Goal: Task Accomplishment & Management: Manage account settings

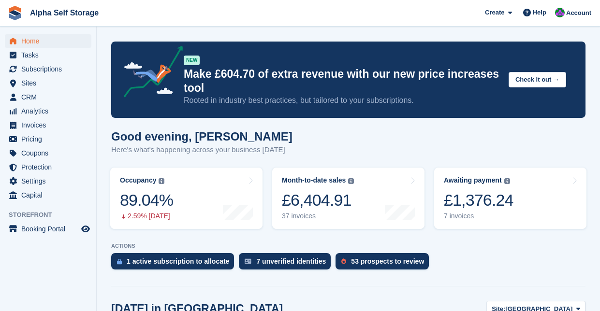
scroll to position [548, 0]
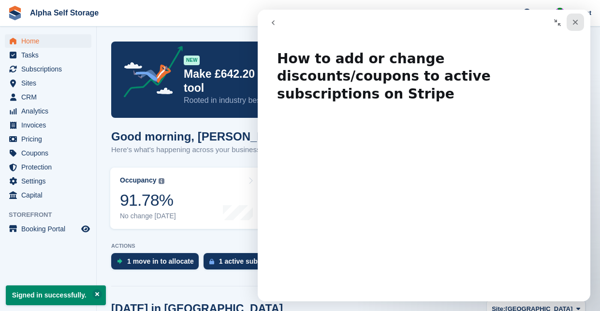
click at [574, 21] on icon "Close" at bounding box center [575, 22] width 5 height 5
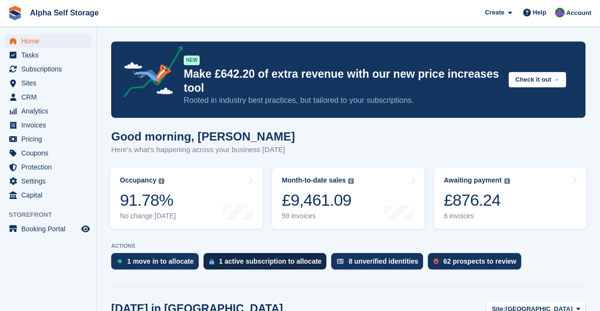
click at [270, 264] on div "1 active subscription to allocate" at bounding box center [270, 262] width 102 height 8
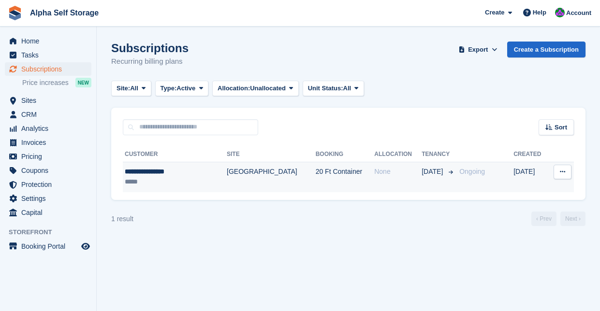
click at [163, 173] on div "**********" at bounding box center [165, 172] width 81 height 10
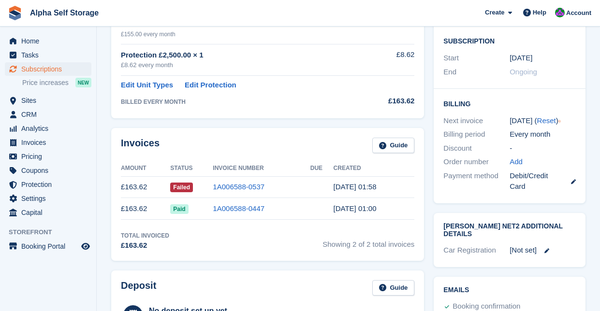
scroll to position [178, 0]
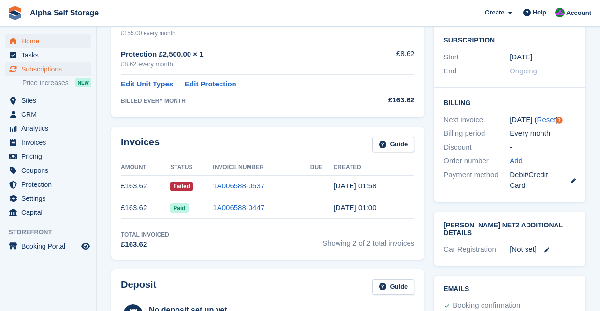
click at [43, 43] on span "Home" at bounding box center [50, 41] width 58 height 14
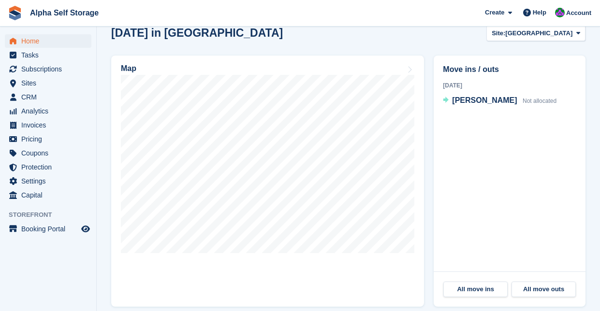
scroll to position [277, 0]
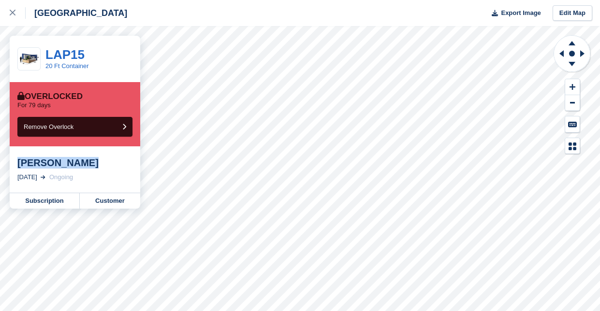
drag, startPoint x: 81, startPoint y: 165, endPoint x: 18, endPoint y: 164, distance: 62.8
click at [18, 164] on div "James garrard" at bounding box center [74, 163] width 115 height 12
copy div "James garrard"
click at [45, 199] on link "Subscription" at bounding box center [45, 200] width 70 height 15
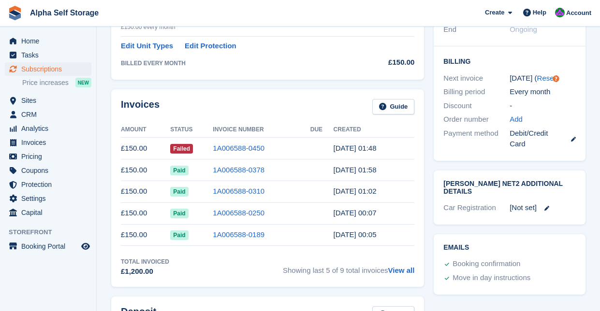
scroll to position [221, 0]
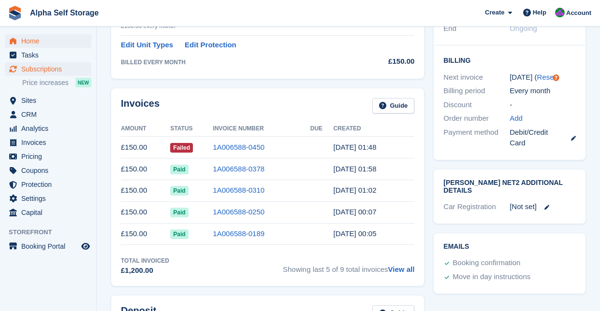
click at [39, 43] on span "Home" at bounding box center [50, 41] width 58 height 14
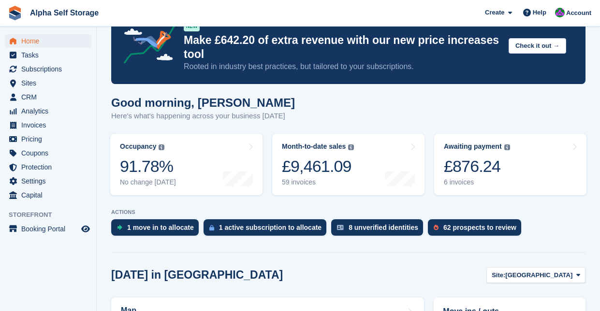
scroll to position [43, 0]
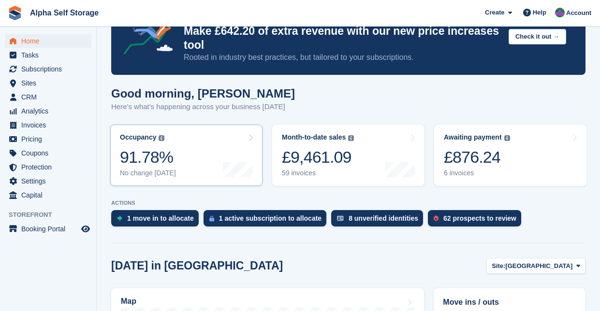
click at [185, 150] on link "Occupancy The percentage of all currently allocated units in terms of area. Inc…" at bounding box center [186, 155] width 152 height 61
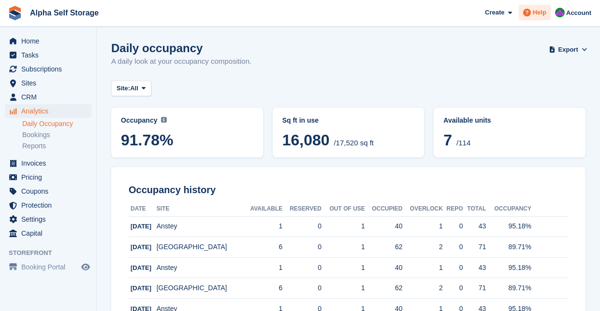
click at [538, 12] on span "Help" at bounding box center [540, 13] width 14 height 10
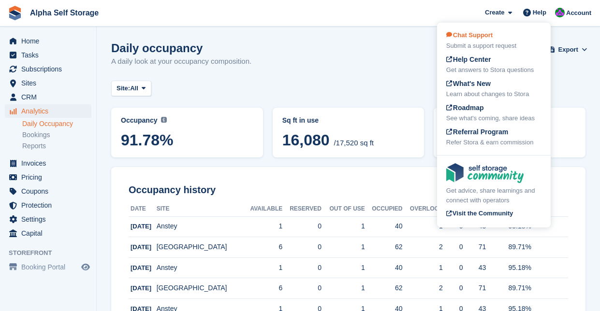
click at [517, 33] on div "Chat Support Submit a support request" at bounding box center [493, 40] width 95 height 20
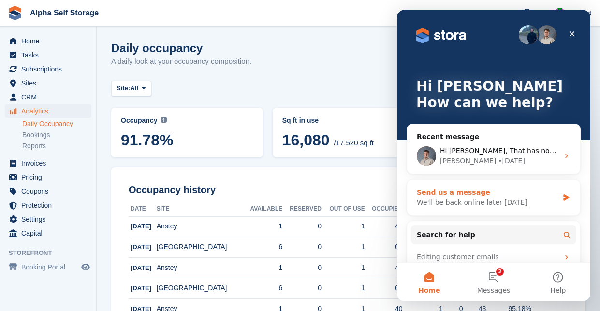
click at [495, 202] on div "We'll be back online later today" at bounding box center [488, 203] width 142 height 10
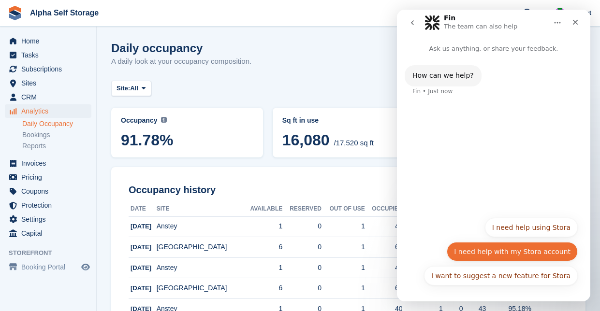
click at [513, 249] on button "I need help with my Stora account" at bounding box center [512, 251] width 131 height 19
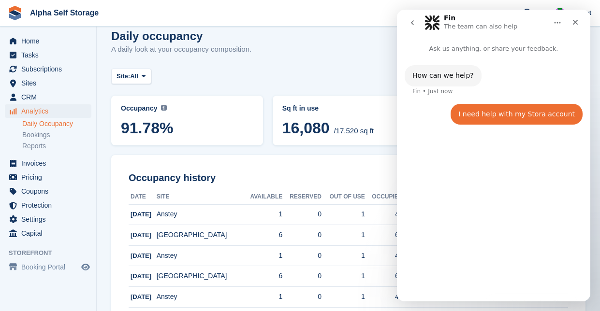
scroll to position [2, 0]
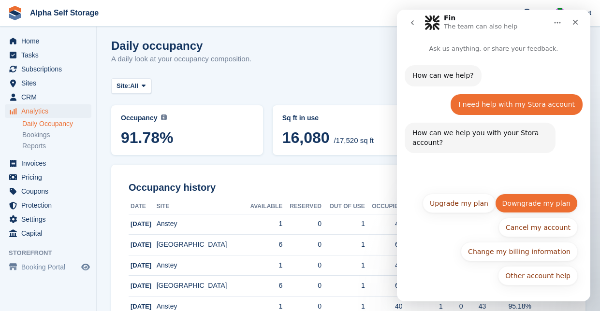
click at [535, 207] on button "Downgrade my plan" at bounding box center [536, 203] width 83 height 19
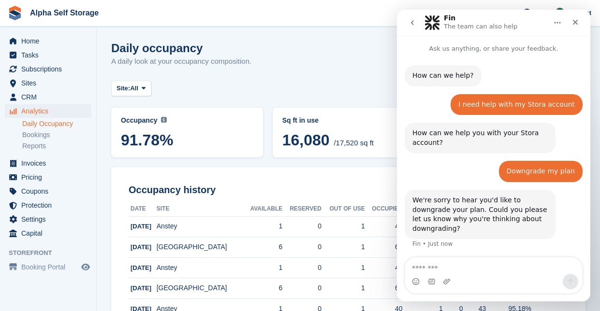
click at [489, 272] on textarea "Message…" at bounding box center [493, 266] width 177 height 16
type textarea "*******"
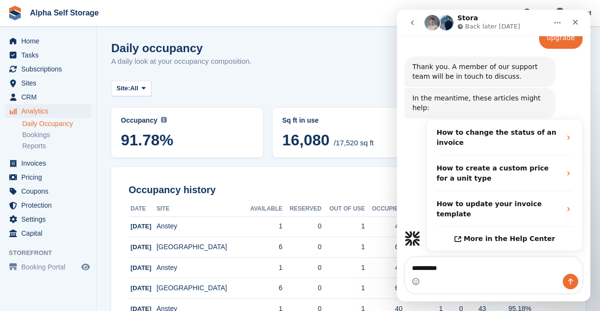
scroll to position [253, 0]
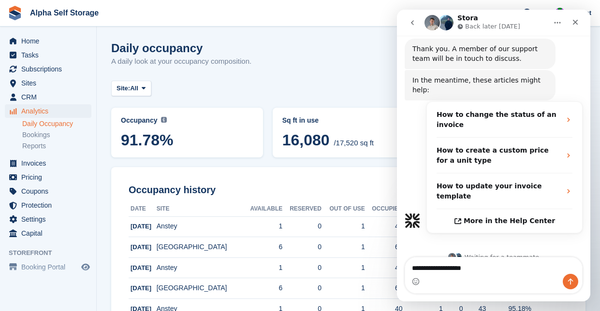
type textarea "**********"
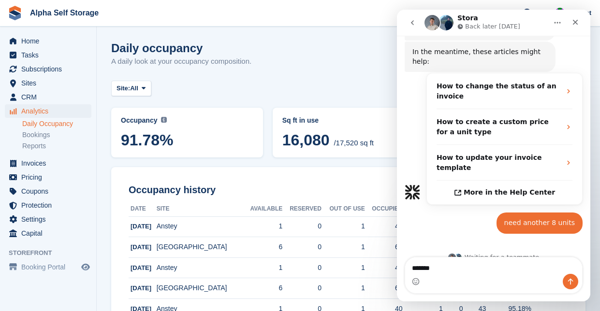
type textarea "******"
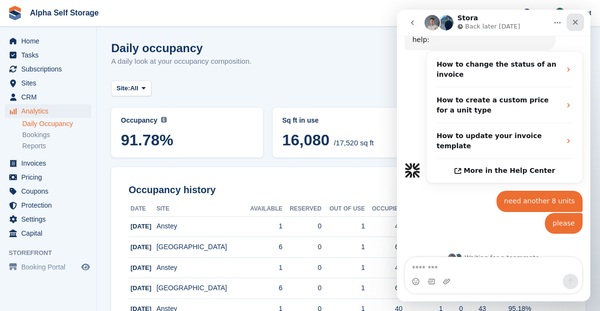
click at [576, 24] on icon "Close" at bounding box center [575, 22] width 5 height 5
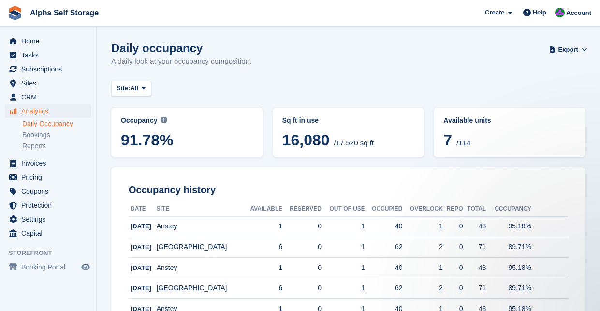
scroll to position [0, 0]
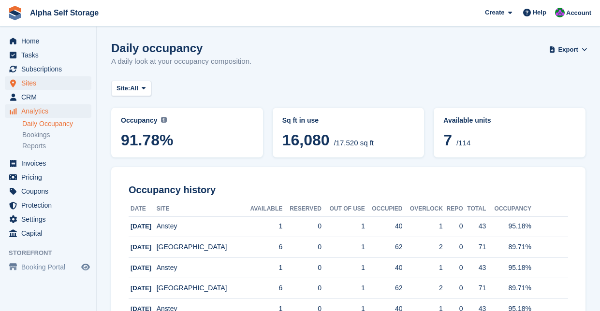
click at [43, 85] on span "Sites" at bounding box center [50, 83] width 58 height 14
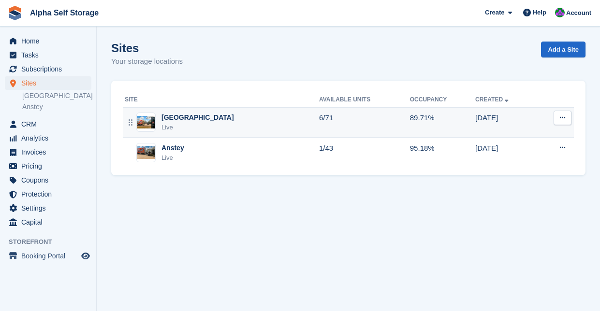
click at [188, 117] on div "[GEOGRAPHIC_DATA]" at bounding box center [197, 118] width 73 height 10
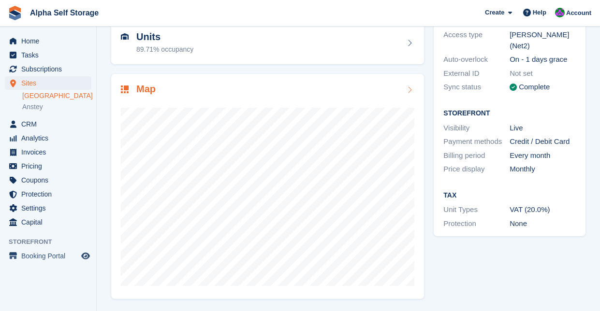
scroll to position [101, 0]
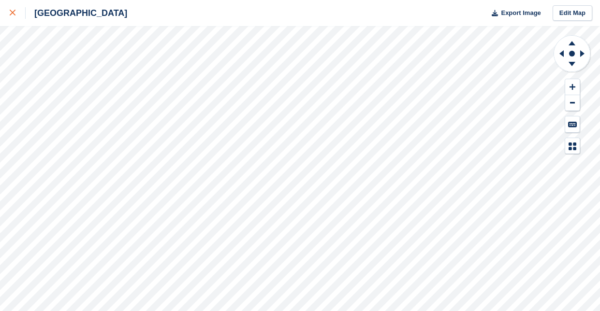
click at [13, 16] on div at bounding box center [18, 13] width 16 height 12
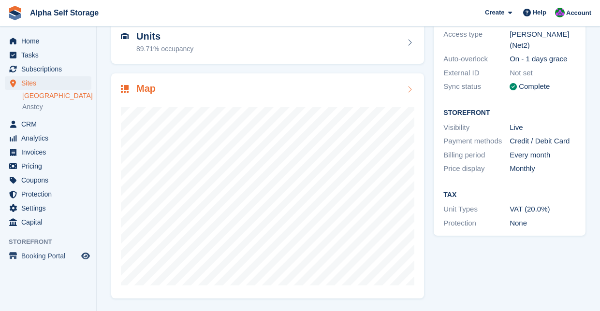
scroll to position [101, 0]
click at [40, 105] on link "Anstey" at bounding box center [56, 106] width 69 height 9
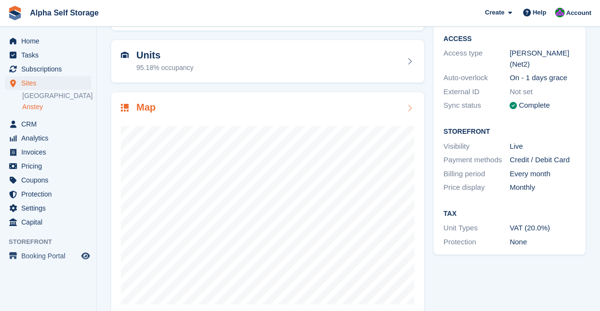
scroll to position [84, 0]
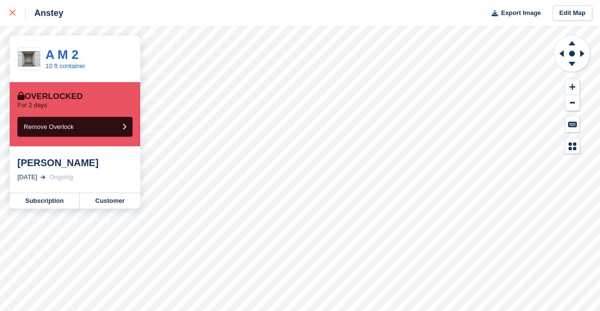
click at [13, 11] on icon at bounding box center [13, 13] width 6 height 6
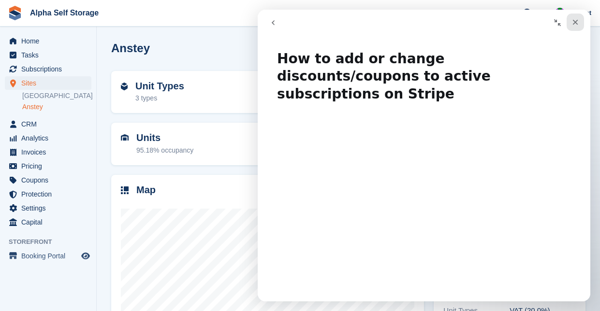
click at [576, 23] on icon "Close" at bounding box center [575, 22] width 5 height 5
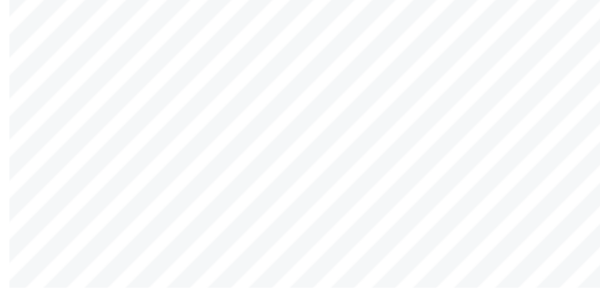
scroll to position [89, 0]
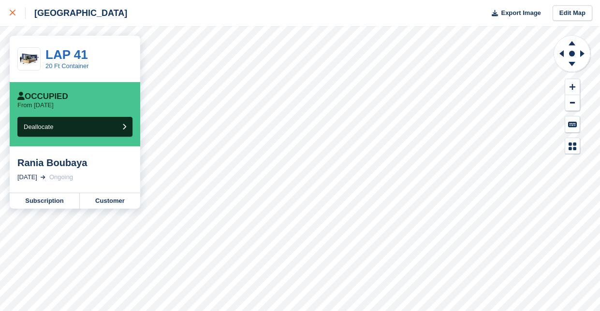
click at [14, 13] on icon at bounding box center [13, 13] width 6 height 6
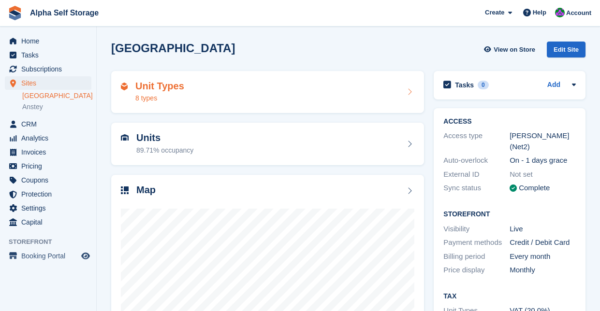
click at [219, 98] on div "Unit Types 8 types" at bounding box center [267, 92] width 293 height 23
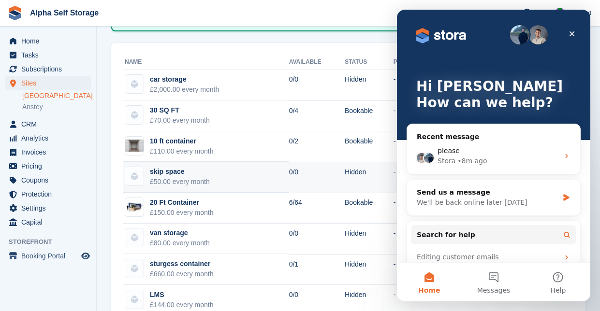
scroll to position [114, 0]
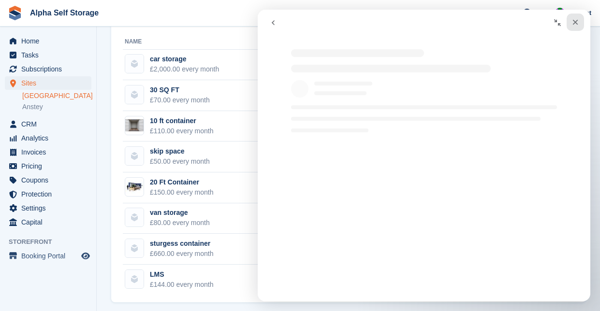
click at [573, 20] on icon "Close" at bounding box center [575, 22] width 5 height 5
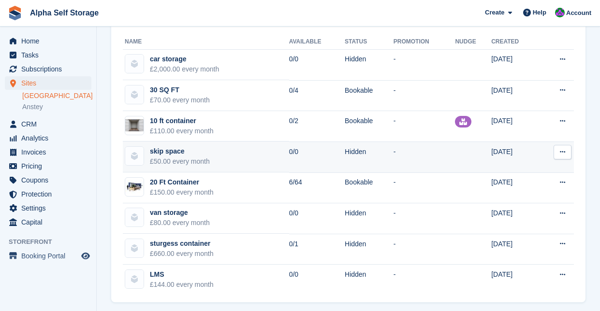
scroll to position [0, 0]
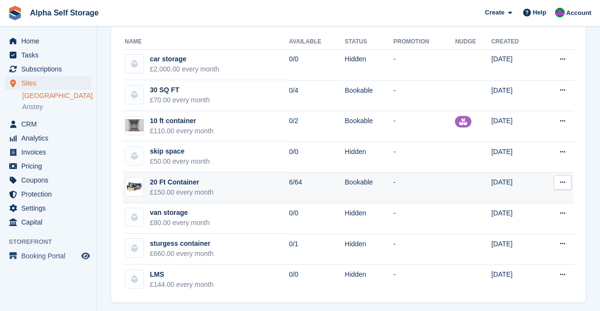
click at [563, 181] on icon at bounding box center [562, 182] width 5 height 6
click at [537, 204] on p "Edit unit type" at bounding box center [525, 201] width 84 height 13
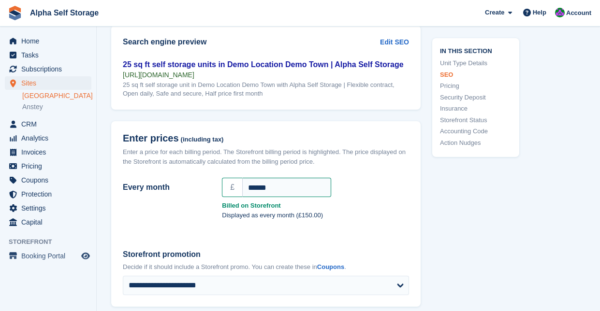
scroll to position [758, 0]
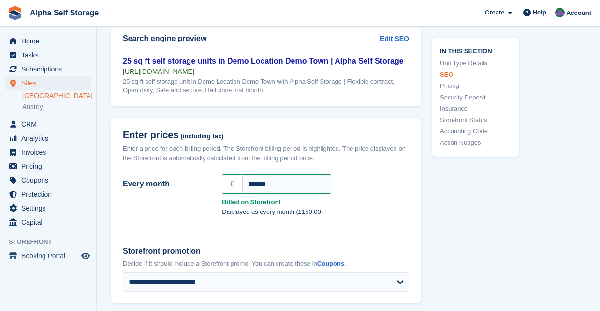
click at [187, 140] on span "(including tax)" at bounding box center [202, 136] width 43 height 7
drag, startPoint x: 183, startPoint y: 144, endPoint x: 223, endPoint y: 143, distance: 40.1
click at [223, 141] on h2 "Enter prices (including tax)" at bounding box center [266, 135] width 286 height 11
click at [254, 141] on h2 "Enter prices (including tax)" at bounding box center [266, 135] width 286 height 11
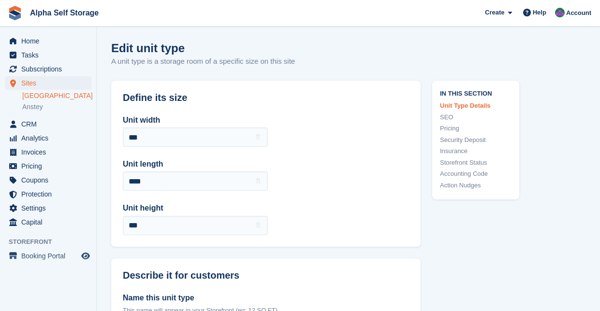
scroll to position [0, 0]
click at [47, 44] on span "Home" at bounding box center [50, 41] width 58 height 14
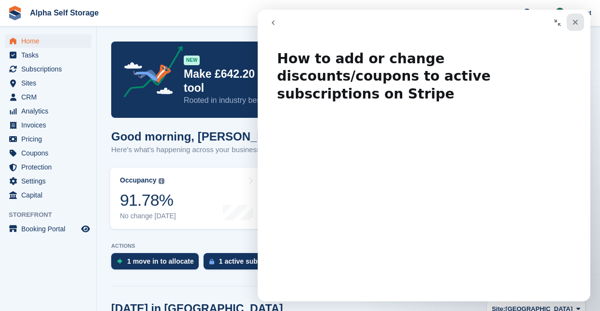
click at [578, 24] on icon "Close" at bounding box center [575, 22] width 8 height 8
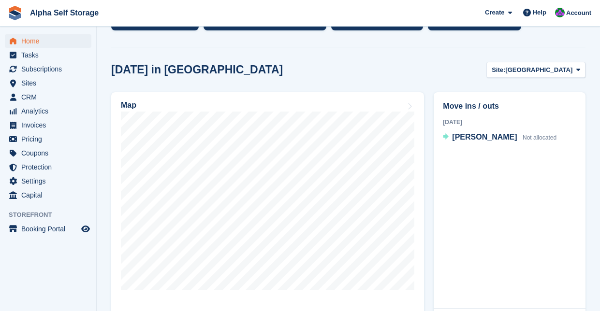
scroll to position [242, 0]
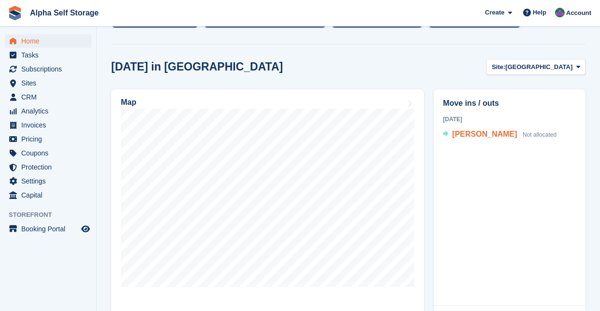
click at [474, 135] on span "[PERSON_NAME]" at bounding box center [484, 134] width 65 height 8
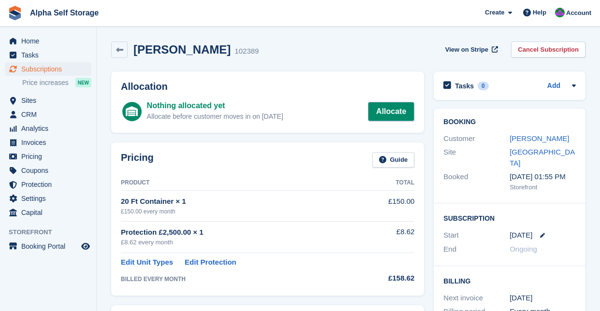
click at [407, 117] on link "Allocate" at bounding box center [391, 111] width 46 height 19
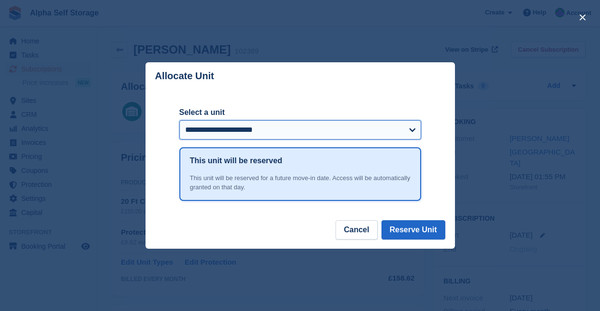
select select "******"
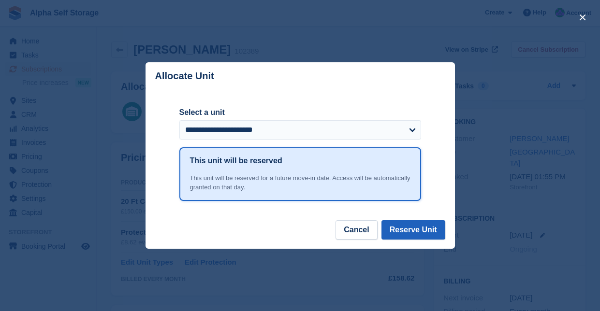
click at [417, 227] on button "Reserve Unit" at bounding box center [413, 229] width 64 height 19
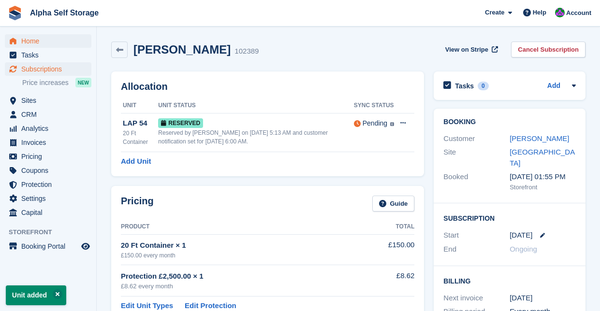
click at [43, 38] on span "Home" at bounding box center [50, 41] width 58 height 14
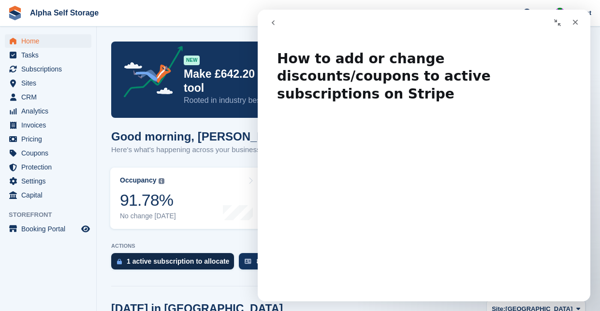
click at [192, 260] on div "1 active subscription to allocate" at bounding box center [178, 262] width 102 height 8
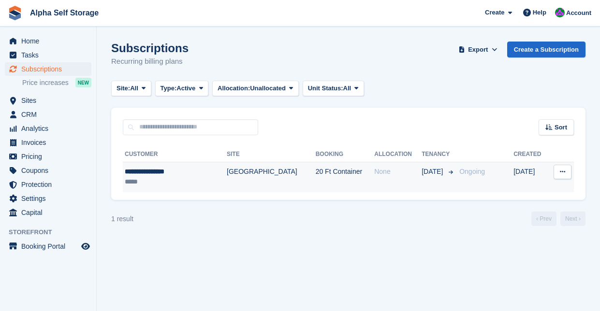
click at [143, 175] on div "**********" at bounding box center [165, 172] width 81 height 10
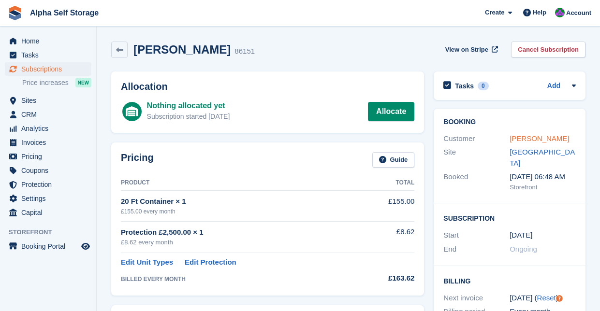
click at [533, 136] on link "Daniel southwell" at bounding box center [538, 138] width 59 height 8
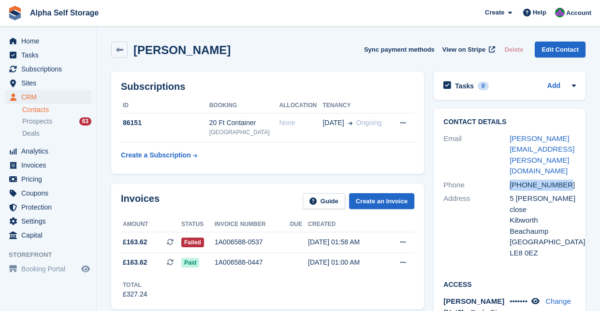
drag, startPoint x: 511, startPoint y: 161, endPoint x: 586, endPoint y: 159, distance: 75.0
copy div "+447852878721"
